Goal: Find specific page/section: Find specific page/section

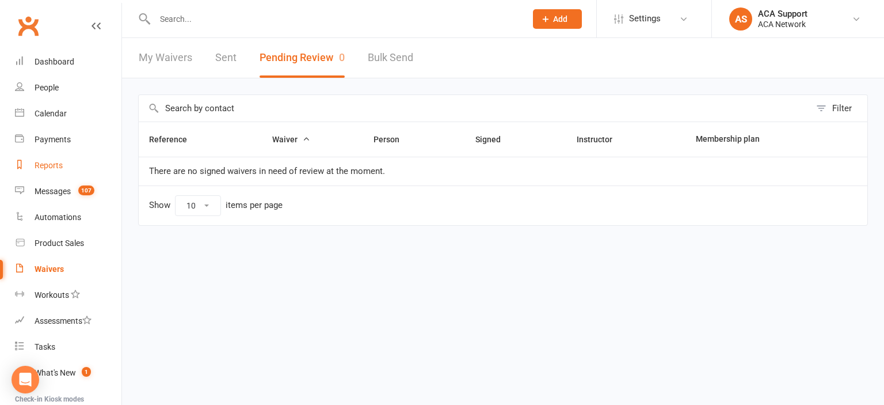
click at [51, 166] on div "Reports" at bounding box center [49, 165] width 28 height 9
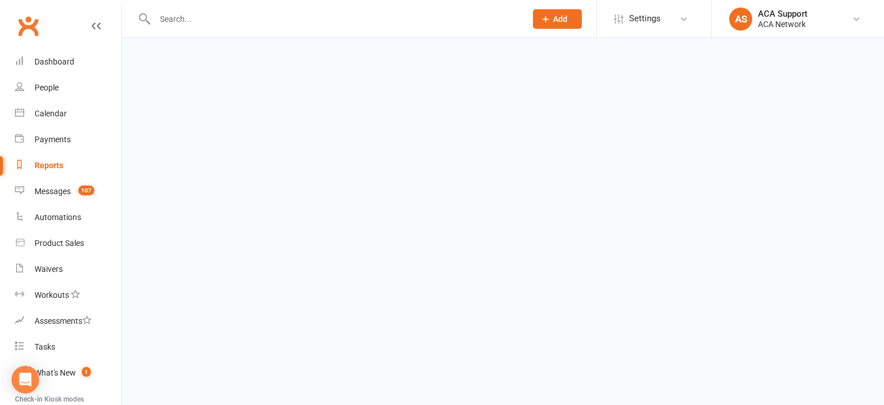
select select "100"
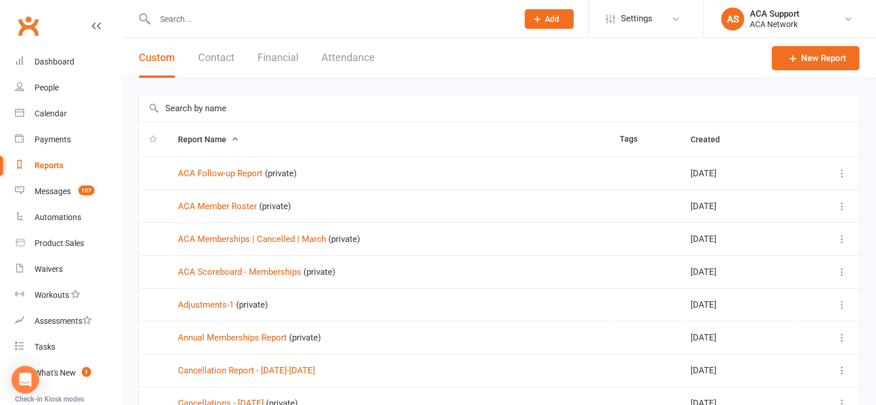
scroll to position [428, 0]
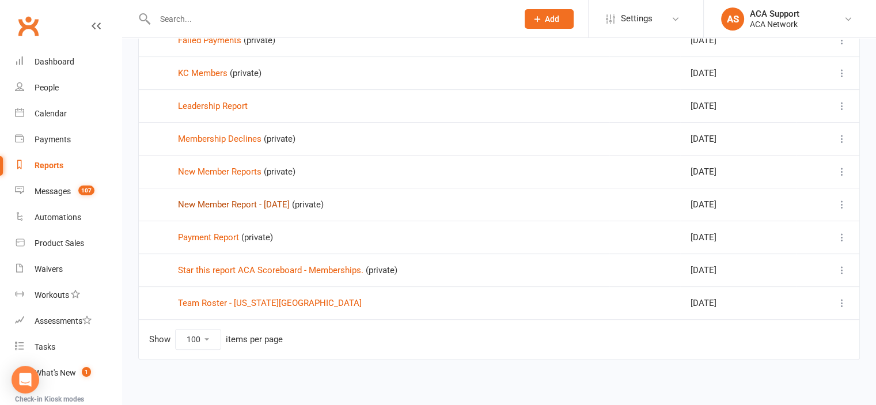
click at [233, 199] on link "New Member Report - [DATE]" at bounding box center [234, 204] width 112 height 10
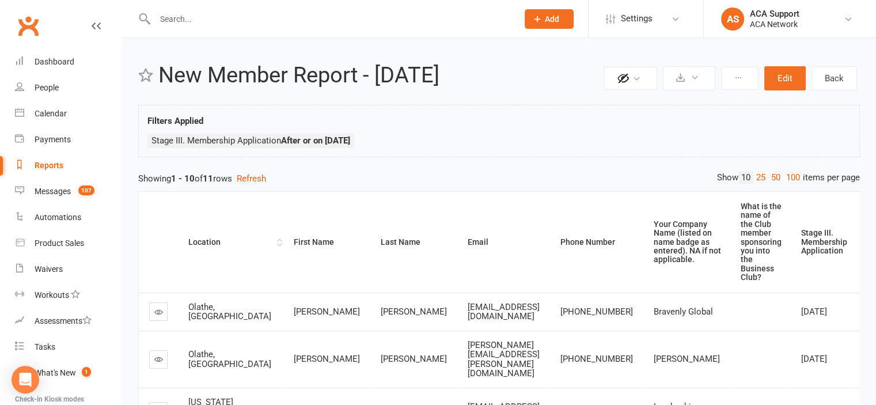
click at [207, 238] on div "Location" at bounding box center [231, 242] width 86 height 9
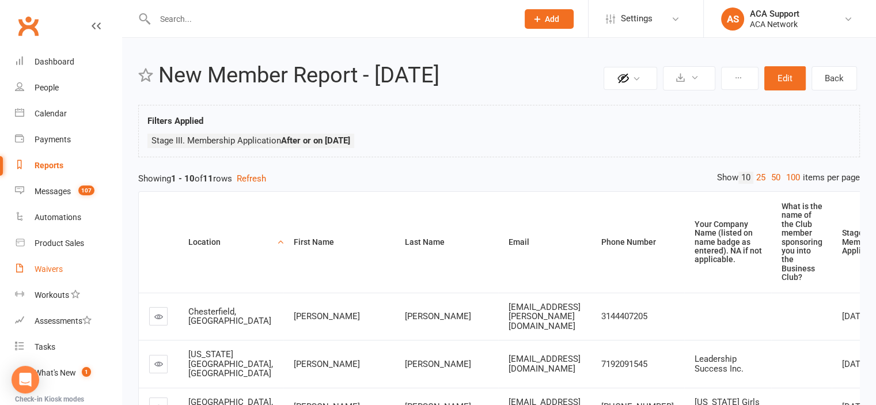
click at [46, 267] on div "Waivers" at bounding box center [49, 268] width 28 height 9
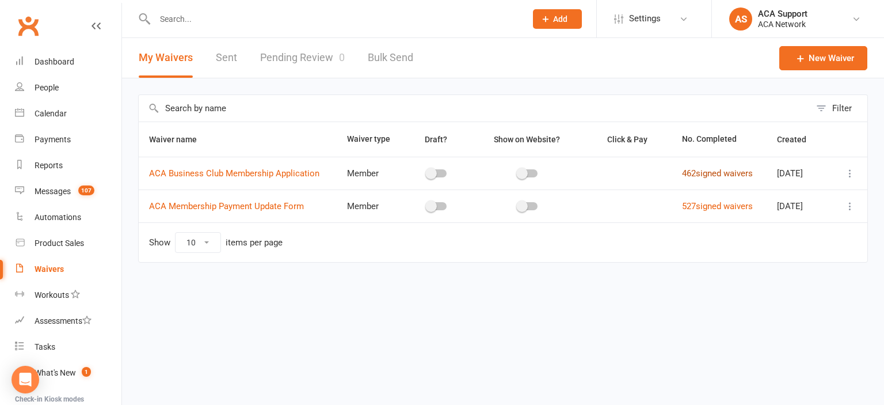
click at [702, 168] on link "462 signed waivers" at bounding box center [717, 173] width 71 height 10
